Goal: Information Seeking & Learning: Find specific fact

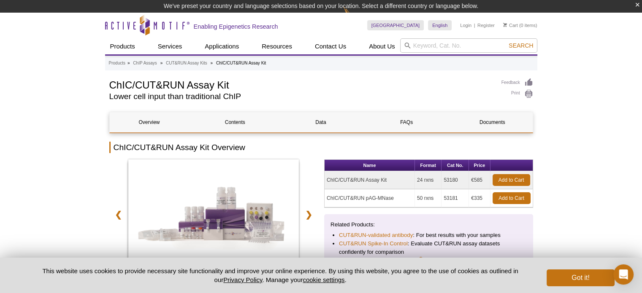
click at [440, 180] on tr "ChIC/CUT&RUN Assay Kit 24 rxns 53180 €585 Add to Cart" at bounding box center [428, 180] width 208 height 18
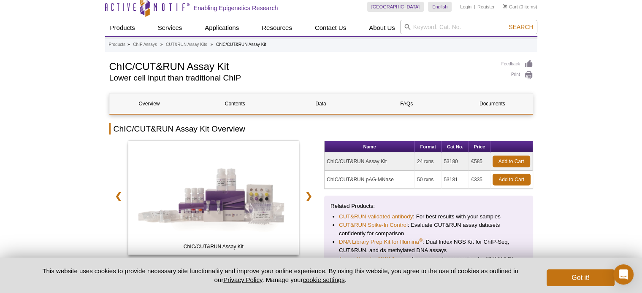
scroll to position [42, 0]
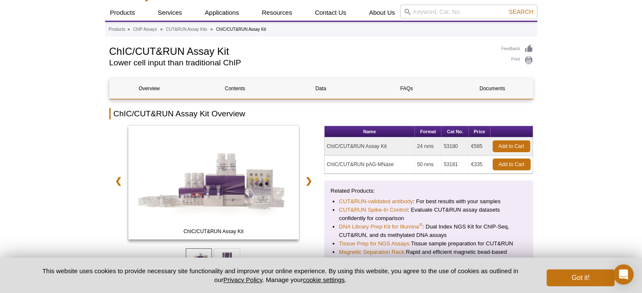
click at [361, 146] on td "ChIC/CUT&RUN Assay Kit" at bounding box center [369, 147] width 90 height 18
drag, startPoint x: 461, startPoint y: 146, endPoint x: 444, endPoint y: 146, distance: 16.9
click at [444, 146] on td "53180" at bounding box center [454, 147] width 27 height 18
copy td "53180"
drag, startPoint x: 399, startPoint y: 146, endPoint x: 326, endPoint y: 150, distance: 72.6
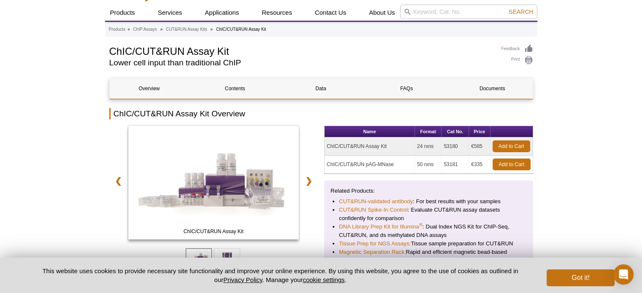
click at [326, 150] on td "ChIC/CUT&RUN Assay Kit" at bounding box center [369, 147] width 90 height 18
copy td "ChIC/CUT&RUN Assay Kit"
drag, startPoint x: 459, startPoint y: 145, endPoint x: 440, endPoint y: 147, distance: 18.7
click at [440, 147] on tr "ChIC/CUT&RUN Assay Kit 24 rxns 53180 €585 Add to Cart" at bounding box center [428, 147] width 208 height 18
copy tr "53180"
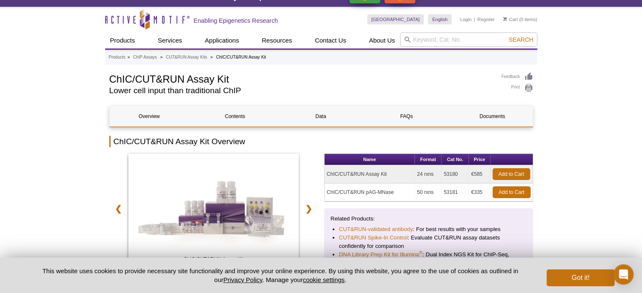
scroll to position [0, 0]
